Goal: Task Accomplishment & Management: Manage account settings

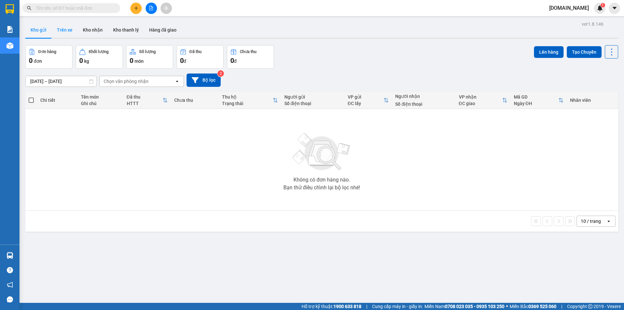
click at [60, 29] on button "Trên xe" at bounding box center [65, 30] width 26 height 16
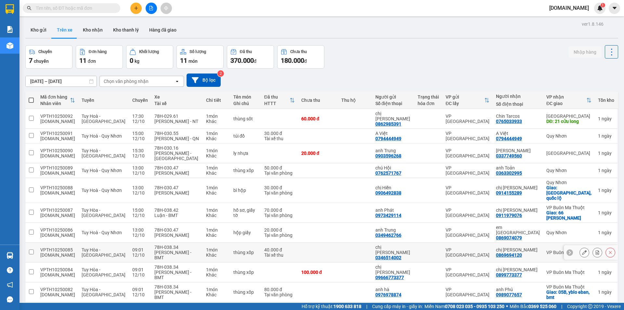
click at [171, 250] on div "[PERSON_NAME] - BMT" at bounding box center [176, 255] width 45 height 10
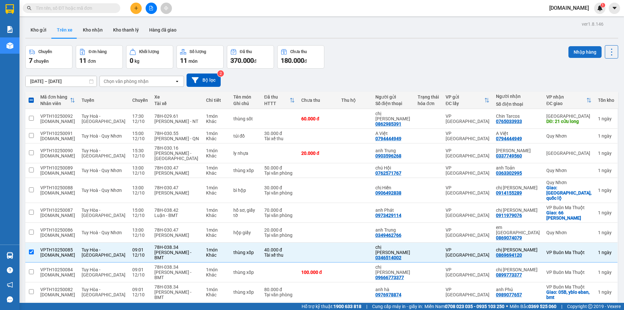
click at [580, 48] on button "Nhập hàng" at bounding box center [584, 52] width 33 height 12
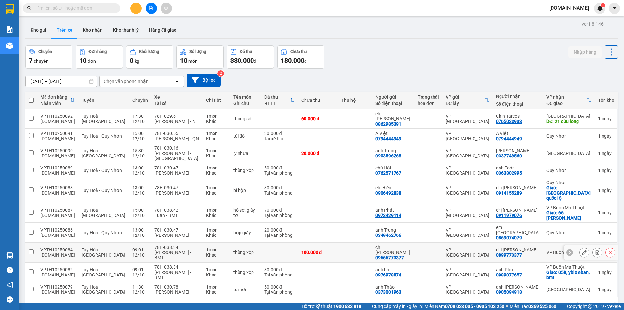
click at [283, 242] on td at bounding box center [279, 252] width 37 height 20
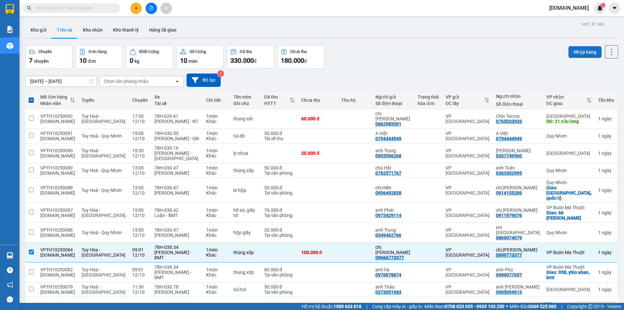
click at [587, 51] on button "Nhập hàng" at bounding box center [584, 52] width 33 height 12
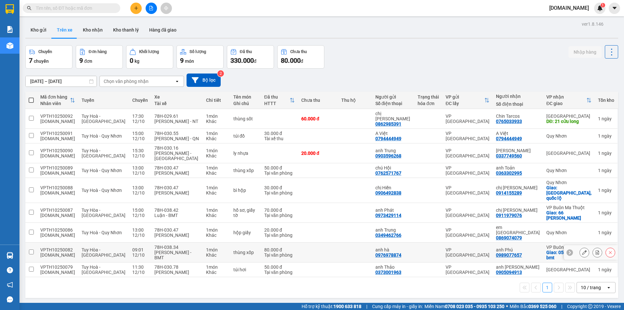
click at [326, 242] on td at bounding box center [318, 252] width 40 height 20
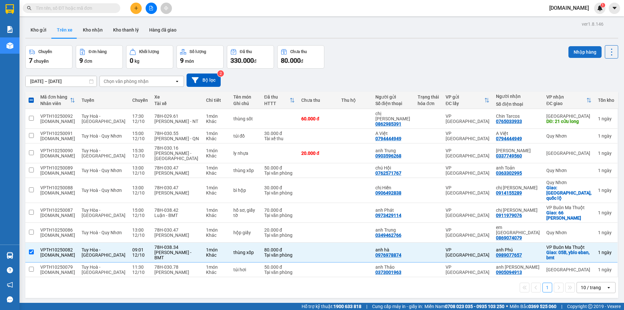
click at [576, 51] on button "Nhập hàng" at bounding box center [584, 52] width 33 height 12
checkbox input "false"
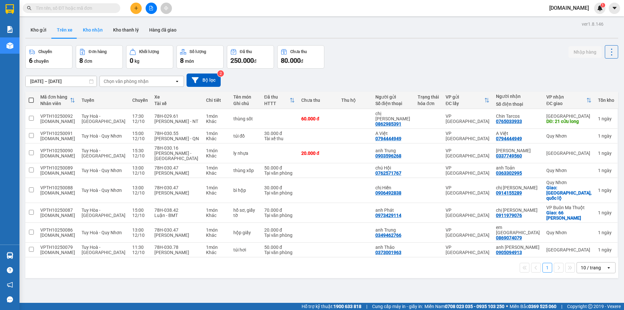
click at [99, 29] on button "Kho nhận" at bounding box center [93, 30] width 30 height 16
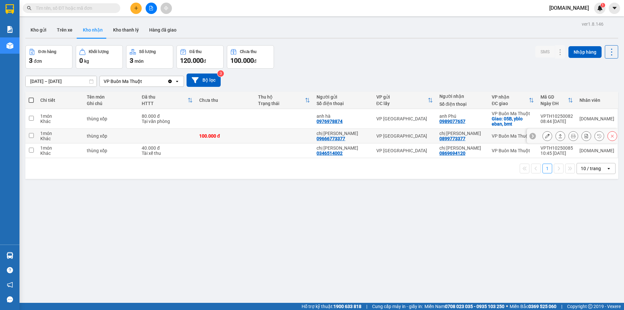
click at [267, 134] on td at bounding box center [284, 136] width 59 height 15
checkbox input "true"
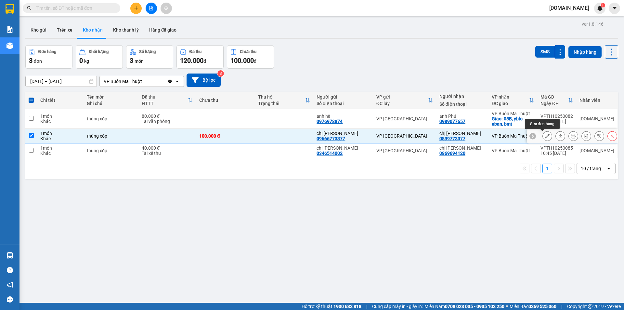
click at [545, 137] on icon at bounding box center [547, 136] width 5 height 5
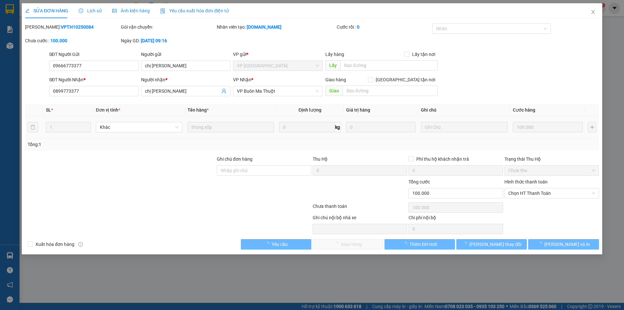
type input "09666773377"
type input "chị [PERSON_NAME]"
type input "0899773377"
type input "chị [PERSON_NAME]"
type input "0"
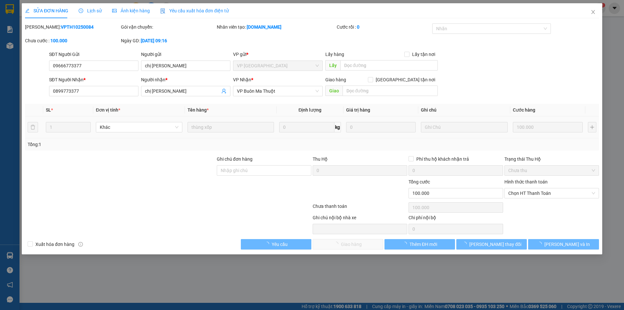
type input "100.000"
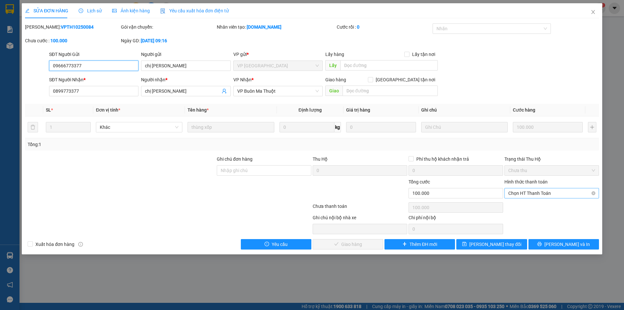
click at [552, 190] on span "Chọn HT Thanh Toán" at bounding box center [551, 193] width 87 height 10
click at [534, 206] on div "Tại văn phòng" at bounding box center [551, 205] width 87 height 7
type input "0"
click at [350, 246] on span "[PERSON_NAME] và Giao hàng" at bounding box center [356, 243] width 62 height 7
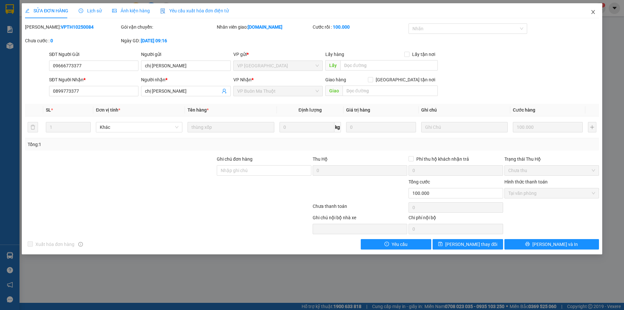
click at [594, 13] on icon "close" at bounding box center [592, 11] width 5 height 5
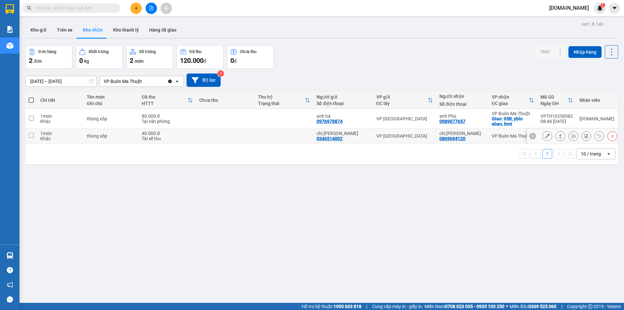
click at [277, 137] on td at bounding box center [284, 136] width 59 height 15
checkbox input "true"
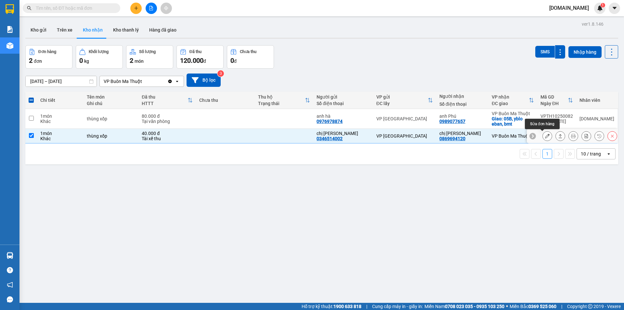
click at [545, 135] on icon at bounding box center [547, 136] width 5 height 5
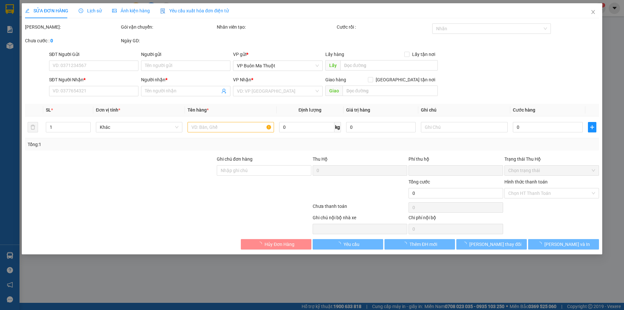
type input "0346514002"
type input "chị [PERSON_NAME]"
type input "0869694120"
type input "chị [PERSON_NAME]"
type input "0"
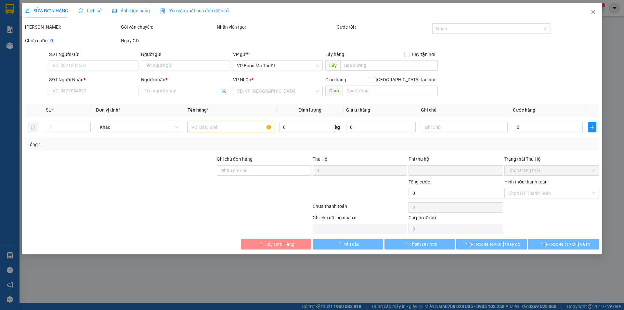
type input "40.000"
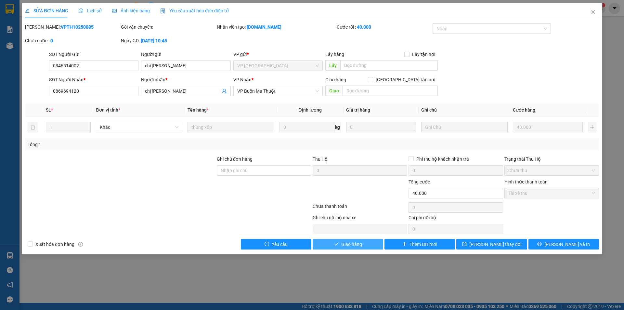
click at [354, 245] on span "Giao hàng" at bounding box center [351, 243] width 21 height 7
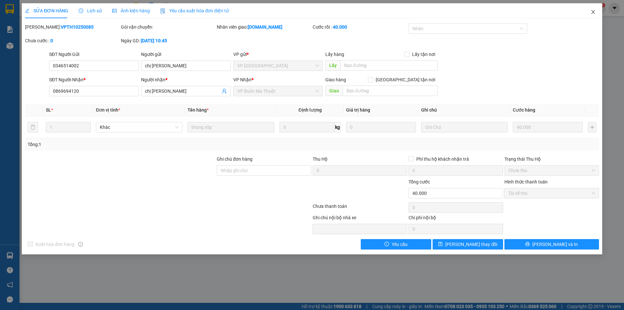
click at [593, 11] on icon "close" at bounding box center [592, 11] width 5 height 5
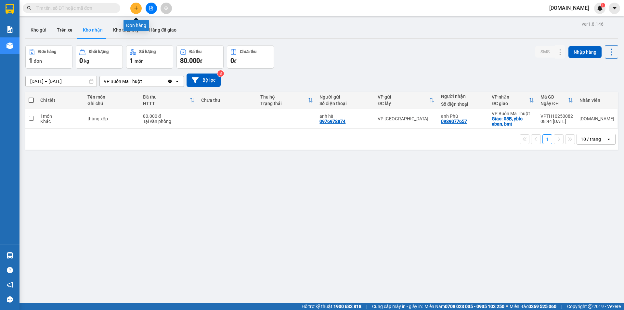
click at [136, 10] on icon "plus" at bounding box center [136, 8] width 5 height 5
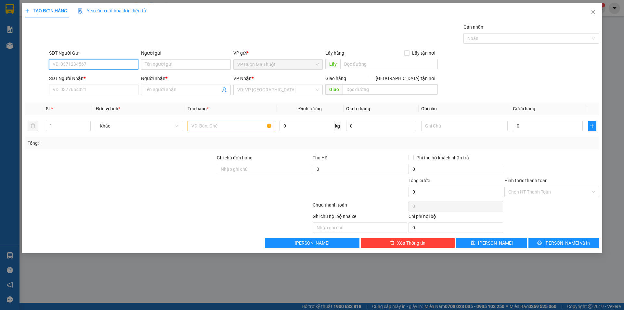
click at [114, 64] on input "SĐT Người Gửi" at bounding box center [93, 64] width 89 height 10
type input "0961699552"
click at [170, 65] on input "Người gửi" at bounding box center [185, 64] width 89 height 10
type input "anh luận"
click at [82, 88] on input "SĐT Người Nhận *" at bounding box center [93, 89] width 89 height 10
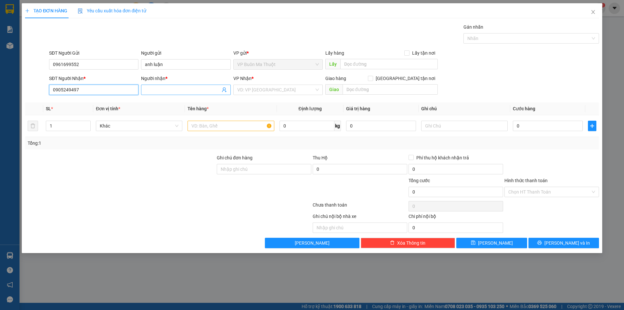
type input "0905249497"
click at [162, 88] on input "Người nhận *" at bounding box center [182, 89] width 75 height 7
type input "trân hội"
click at [277, 90] on input "search" at bounding box center [275, 90] width 77 height 10
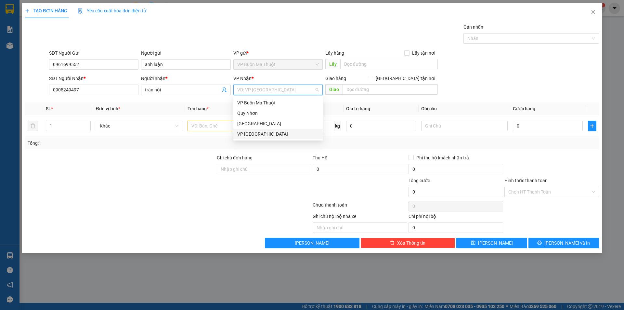
click at [255, 134] on div "VP [GEOGRAPHIC_DATA]" at bounding box center [278, 133] width 82 height 7
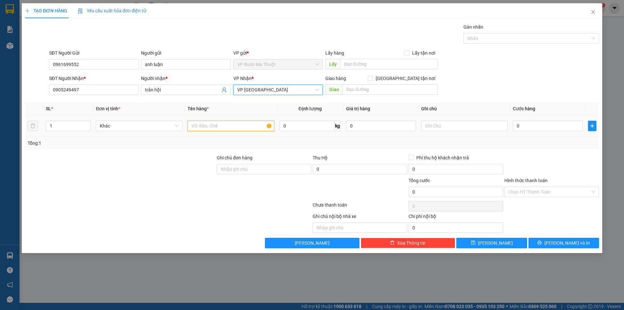
click at [212, 126] on input "text" at bounding box center [230, 126] width 86 height 10
type input "thùng giấy"
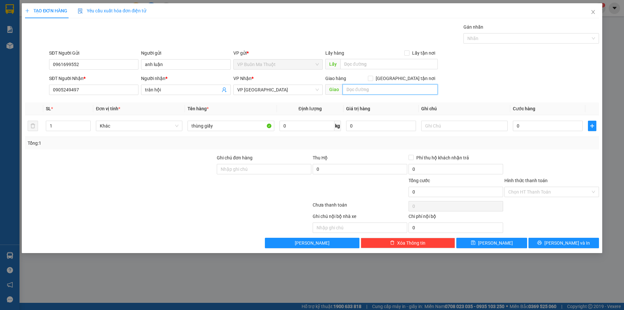
click at [380, 91] on input "text" at bounding box center [389, 89] width 95 height 10
click at [378, 89] on input "text" at bounding box center [389, 89] width 95 height 10
click at [365, 88] on input "text" at bounding box center [389, 89] width 95 height 10
type input "341 [PERSON_NAME]"
click at [524, 129] on input "0" at bounding box center [548, 126] width 70 height 10
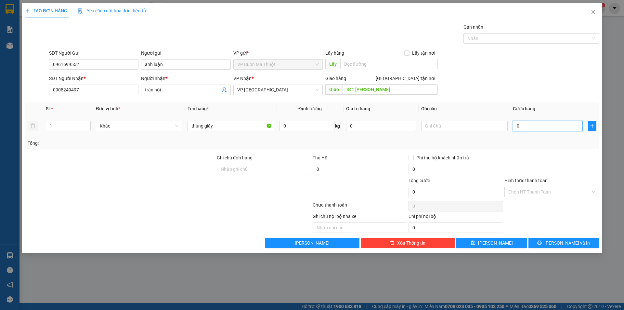
type input "1"
type input "15"
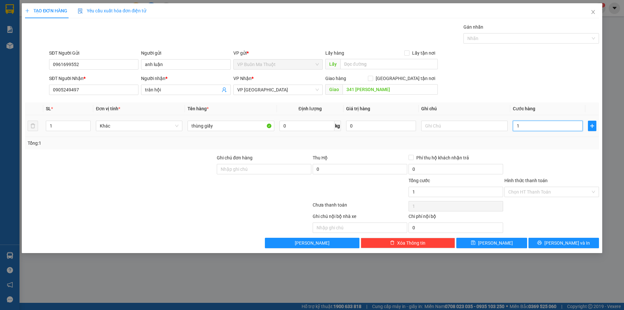
type input "15"
type input "150"
type input "1.500"
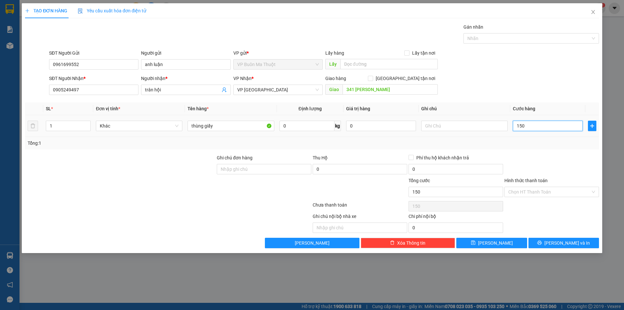
type input "1.500"
type input "15.000"
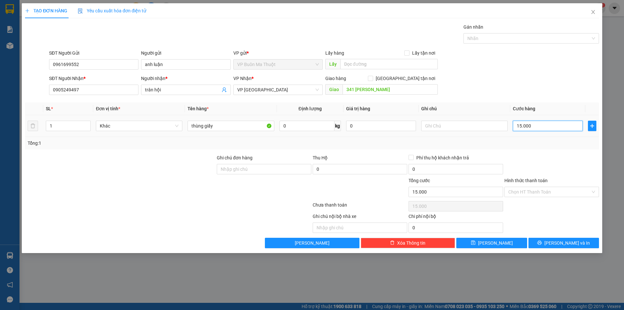
type input "150.000"
click at [563, 190] on input "Hình thức thanh toán" at bounding box center [549, 192] width 82 height 10
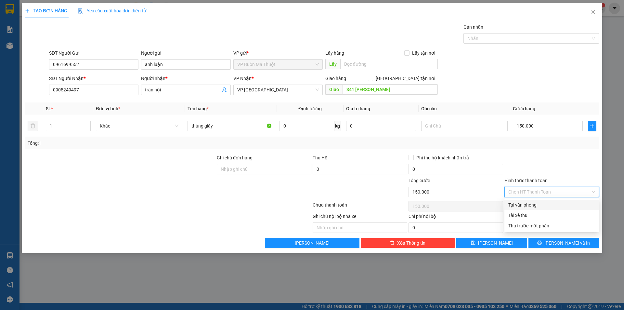
click at [529, 204] on div "Tại văn phòng" at bounding box center [551, 204] width 87 height 7
type input "0"
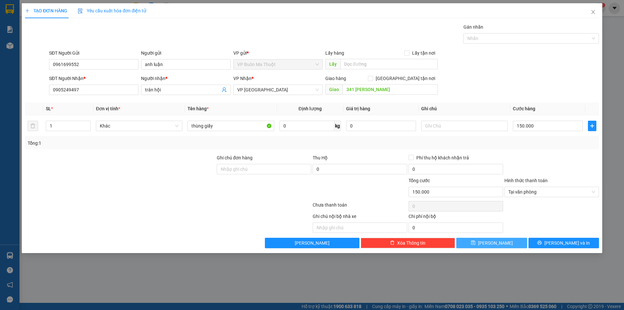
click at [495, 244] on span "[PERSON_NAME]" at bounding box center [495, 242] width 35 height 7
type input "0"
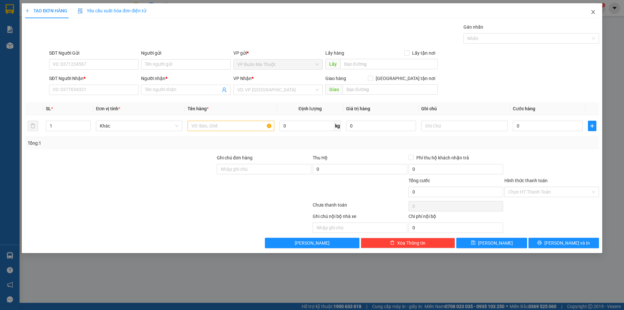
click at [593, 13] on icon "close" at bounding box center [593, 12] width 4 height 4
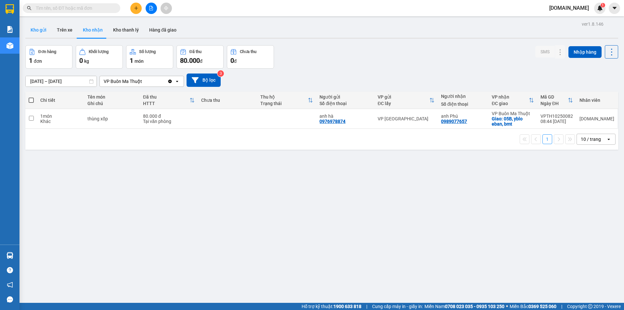
click at [42, 30] on button "Kho gửi" at bounding box center [38, 30] width 26 height 16
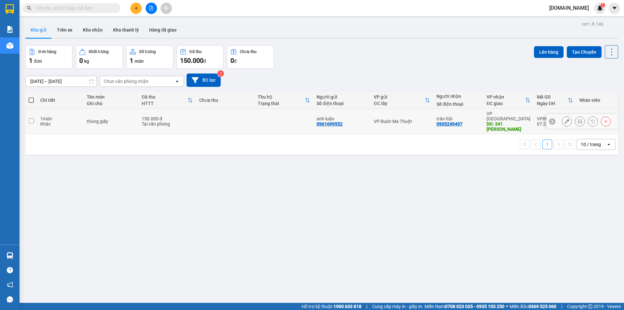
click at [32, 118] on input "checkbox" at bounding box center [31, 120] width 5 height 5
checkbox input "true"
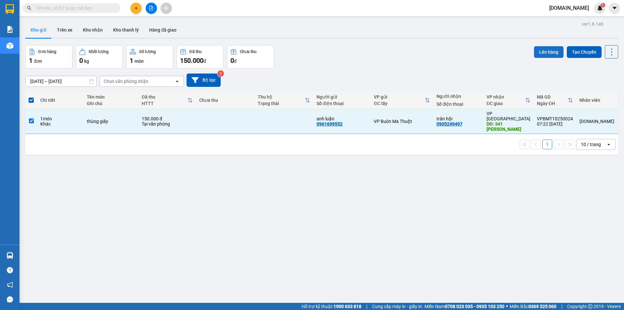
click at [540, 51] on button "Lên hàng" at bounding box center [549, 52] width 30 height 12
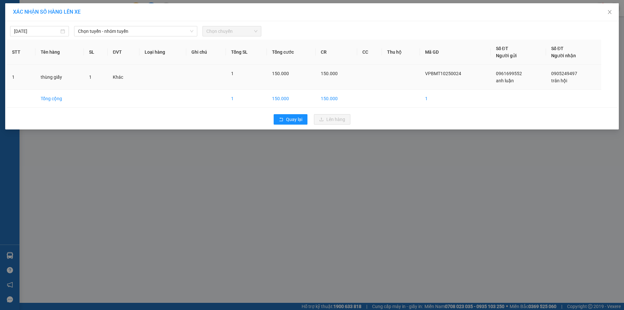
click at [208, 77] on td at bounding box center [206, 77] width 40 height 25
click at [180, 30] on span "Chọn tuyến - nhóm tuyến" at bounding box center [135, 31] width 115 height 10
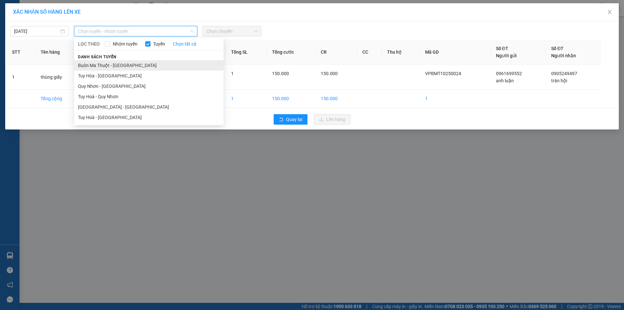
click at [117, 66] on li "Buôn Ma Thuột - [GEOGRAPHIC_DATA]" at bounding box center [148, 65] width 149 height 10
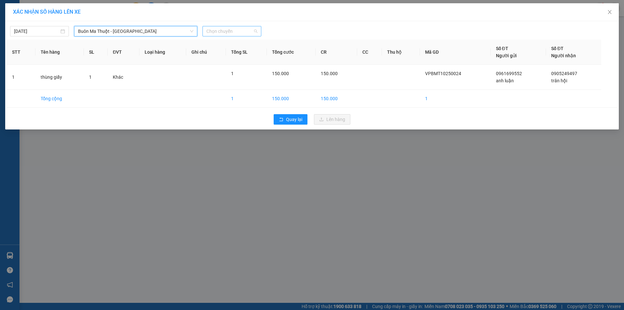
click at [227, 32] on span "Chọn chuyến" at bounding box center [231, 31] width 51 height 10
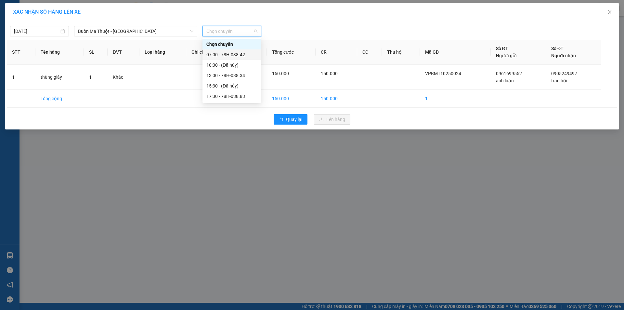
click at [235, 55] on div "07:00 - 78H-038.42" at bounding box center [231, 54] width 51 height 7
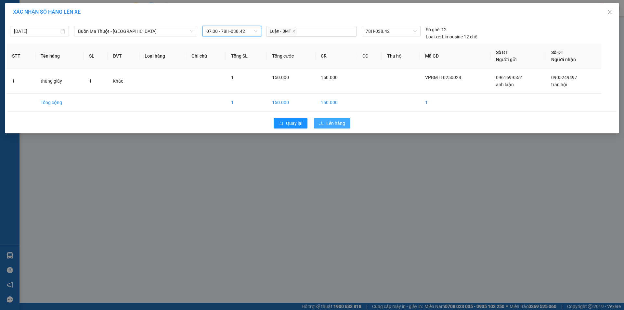
click at [337, 119] on button "Lên hàng" at bounding box center [332, 123] width 36 height 10
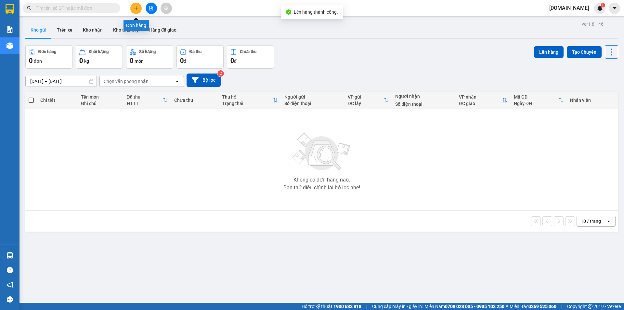
click at [135, 10] on button at bounding box center [135, 8] width 11 height 11
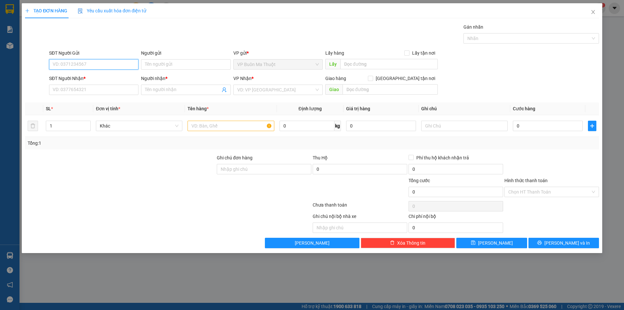
click at [102, 61] on input "SĐT Người Gửi" at bounding box center [93, 64] width 89 height 10
type input "0961699552"
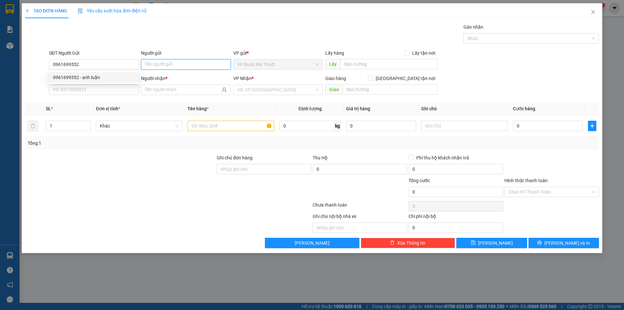
click at [196, 65] on input "Người gửi" at bounding box center [185, 64] width 89 height 10
type input "[PERSON_NAME]"
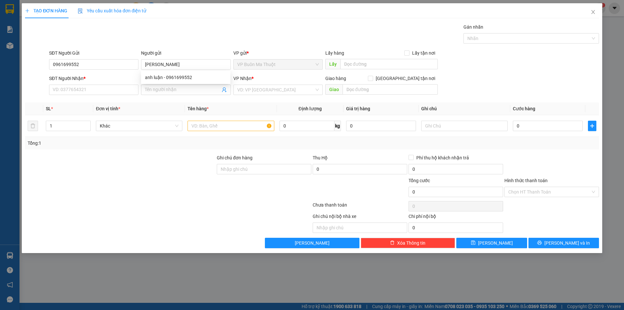
click at [100, 84] on div "SĐT Người Nhận *" at bounding box center [93, 80] width 89 height 10
click at [97, 89] on input "SĐT Người Nhận *" at bounding box center [93, 89] width 89 height 10
type input "0918972322"
click at [173, 88] on input "Người nhận *" at bounding box center [182, 89] width 75 height 7
type input "Sỹ Trúc"
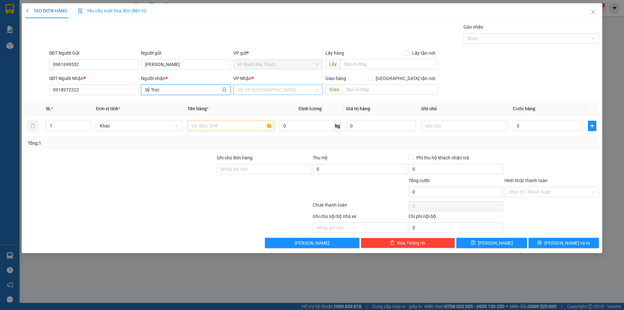
click at [267, 89] on input "search" at bounding box center [275, 90] width 77 height 10
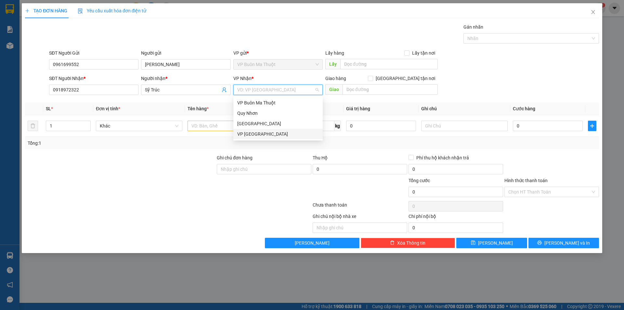
click at [256, 136] on div "VP [GEOGRAPHIC_DATA]" at bounding box center [278, 133] width 82 height 7
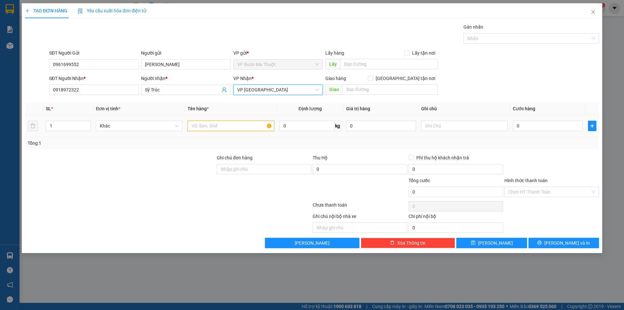
click at [228, 127] on input "text" at bounding box center [230, 126] width 86 height 10
type input "thùng giấy"
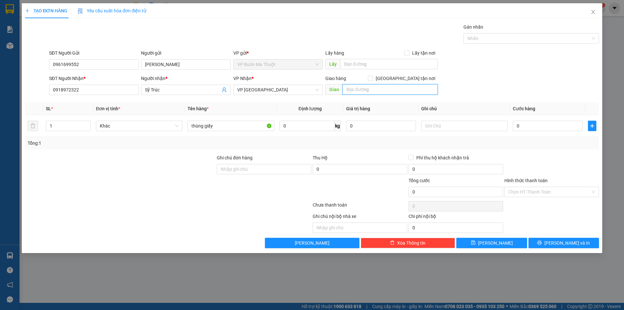
click at [367, 89] on input "text" at bounding box center [389, 89] width 95 height 10
type input "176A [PERSON_NAME]"
click at [527, 126] on input "0" at bounding box center [548, 126] width 70 height 10
type input "1"
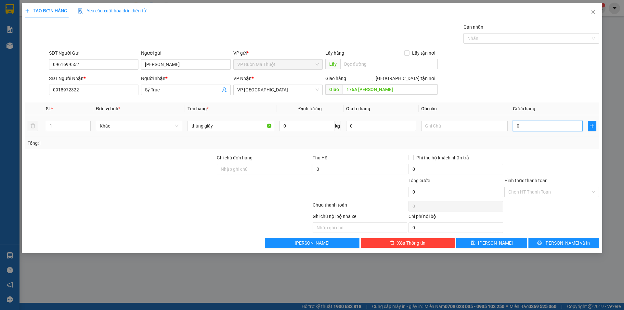
type input "1"
type input "10"
type input "100"
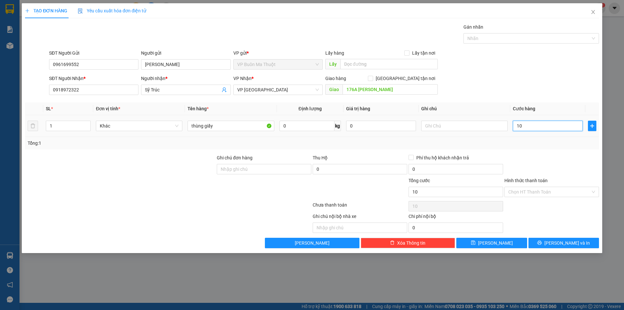
type input "100"
type input "1.000"
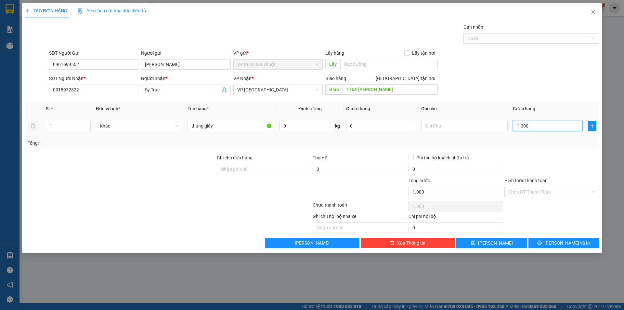
type input "10.000"
type input "100.000"
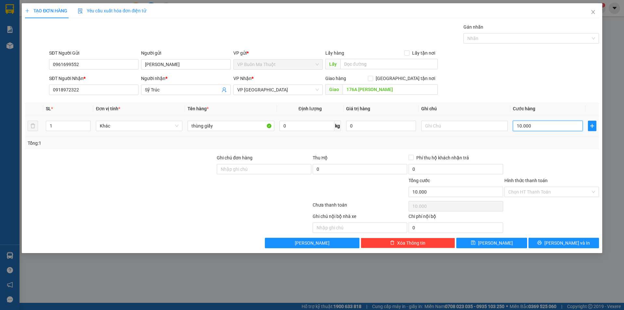
type input "100.000"
click at [528, 191] on input "Hình thức thanh toán" at bounding box center [549, 192] width 82 height 10
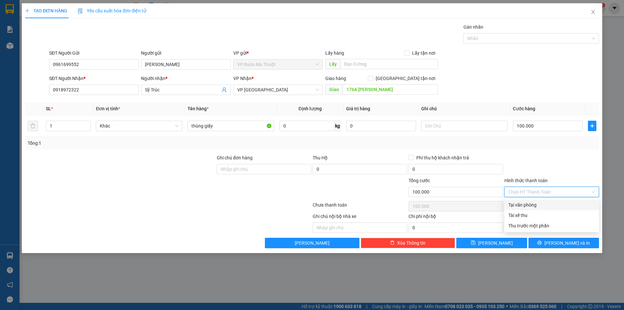
click at [522, 205] on div "Tại văn phòng" at bounding box center [551, 204] width 87 height 7
type input "0"
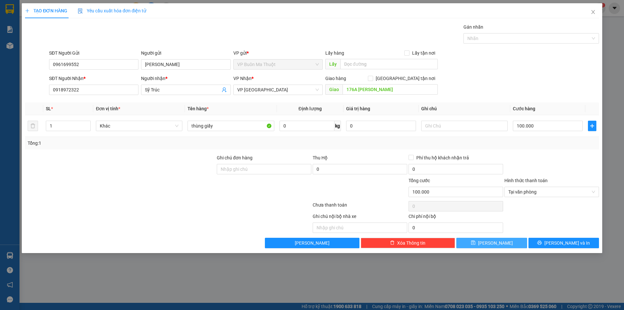
click at [500, 244] on button "[PERSON_NAME]" at bounding box center [491, 243] width 71 height 10
type input "0"
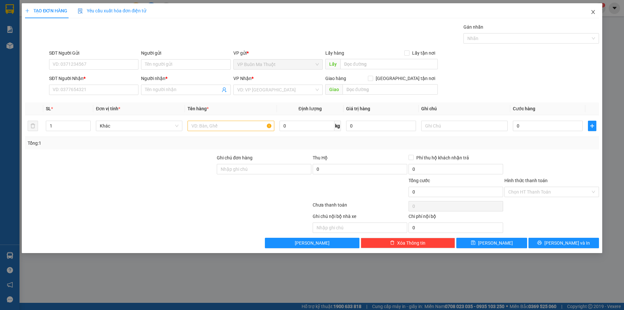
click at [594, 10] on icon "close" at bounding box center [592, 11] width 5 height 5
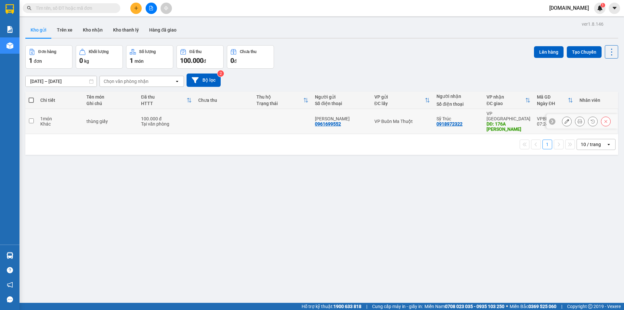
click at [217, 118] on td at bounding box center [224, 121] width 58 height 25
checkbox input "true"
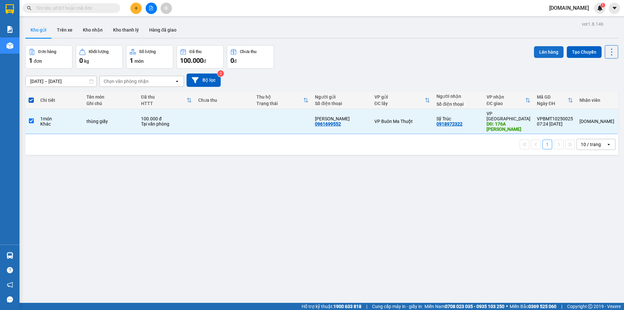
click at [544, 50] on button "Lên hàng" at bounding box center [549, 52] width 30 height 12
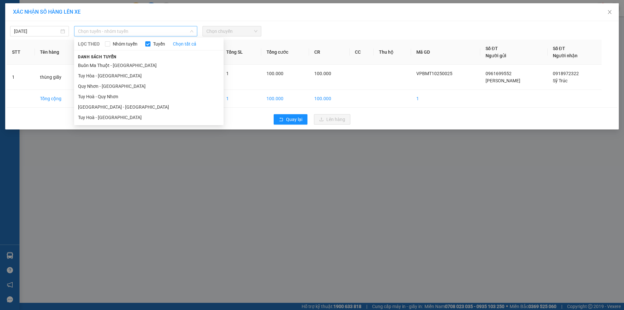
click at [141, 32] on span "Chọn tuyến - nhóm tuyến" at bounding box center [135, 31] width 115 height 10
click at [123, 67] on li "Buôn Ma Thuột - [GEOGRAPHIC_DATA]" at bounding box center [148, 65] width 149 height 10
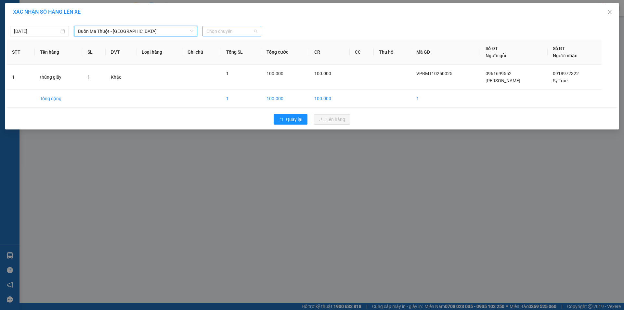
click at [251, 31] on span "Chọn chuyến" at bounding box center [231, 31] width 51 height 10
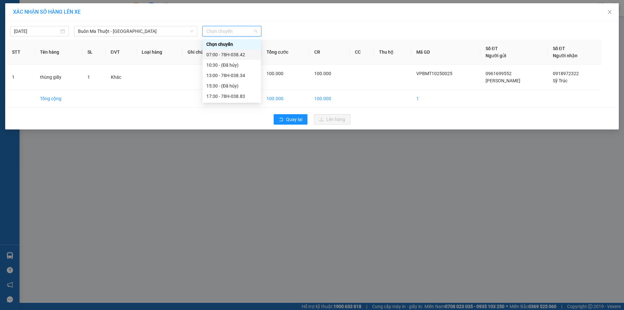
click at [229, 54] on div "07:00 - 78H-038.42" at bounding box center [231, 54] width 51 height 7
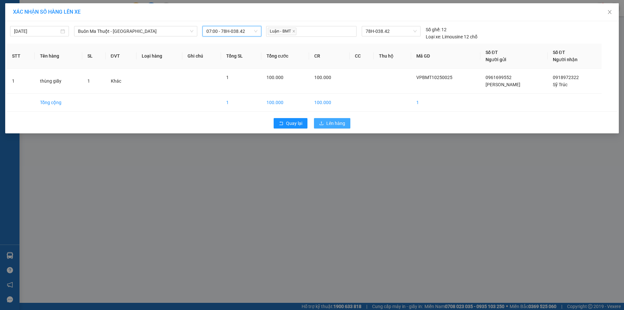
click at [335, 125] on span "Lên hàng" at bounding box center [335, 123] width 19 height 7
